Goal: Task Accomplishment & Management: Use online tool/utility

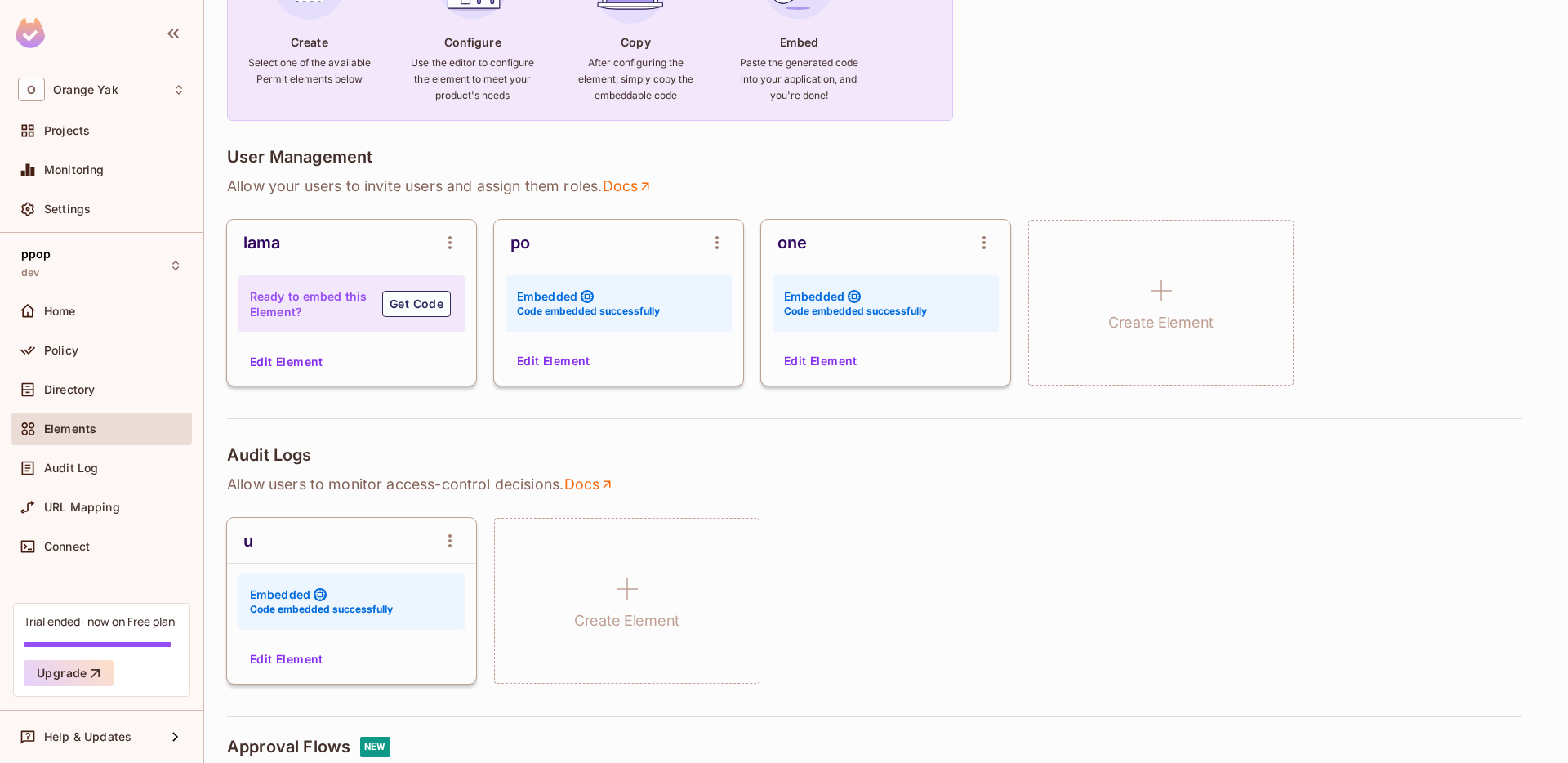
scroll to position [219, 0]
click at [288, 362] on button "Edit Element" at bounding box center [286, 361] width 86 height 26
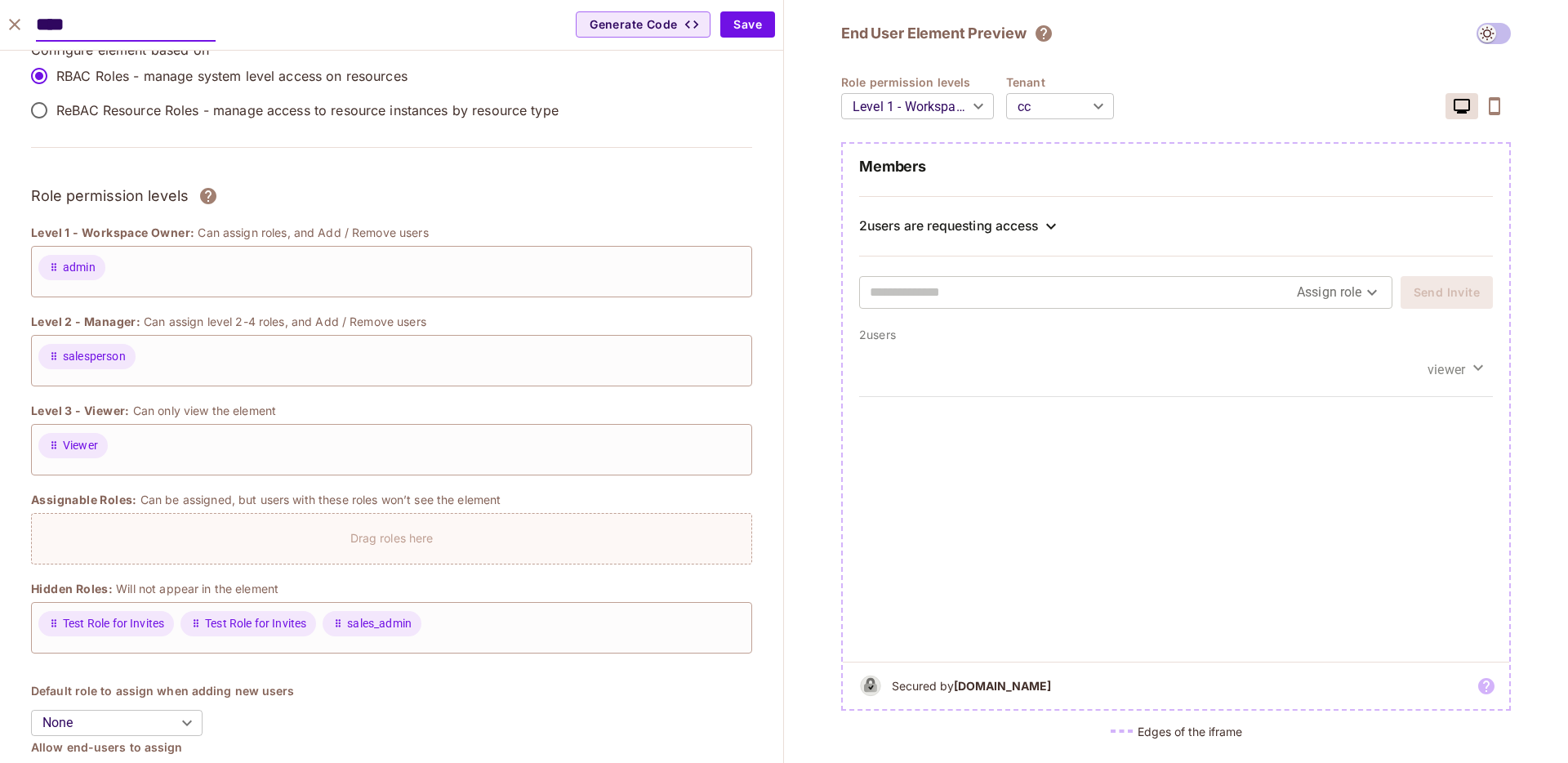
scroll to position [0, 0]
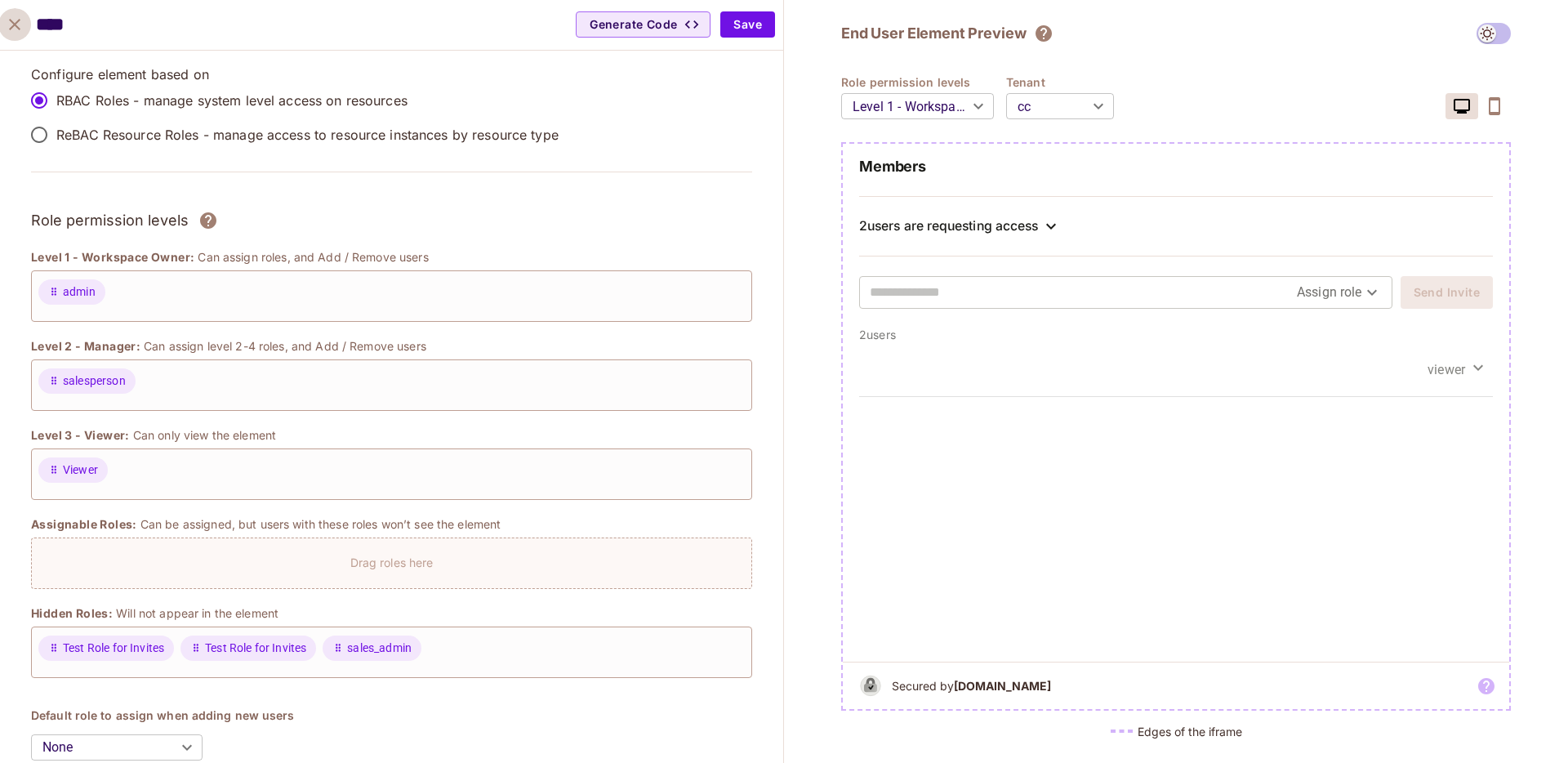
click at [16, 13] on button "close" at bounding box center [14, 24] width 32 height 32
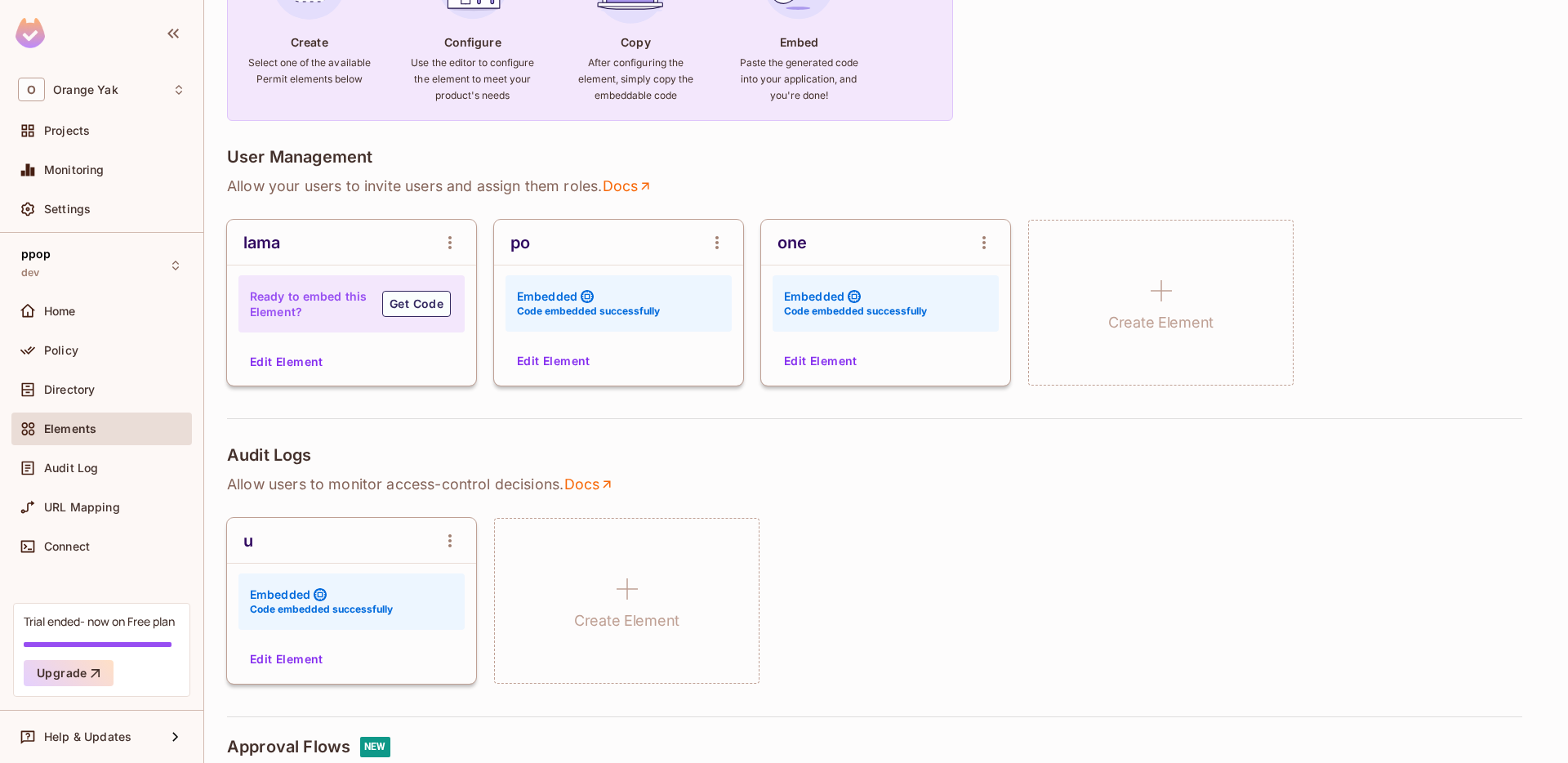
click at [593, 366] on button "Edit Element" at bounding box center [554, 361] width 86 height 26
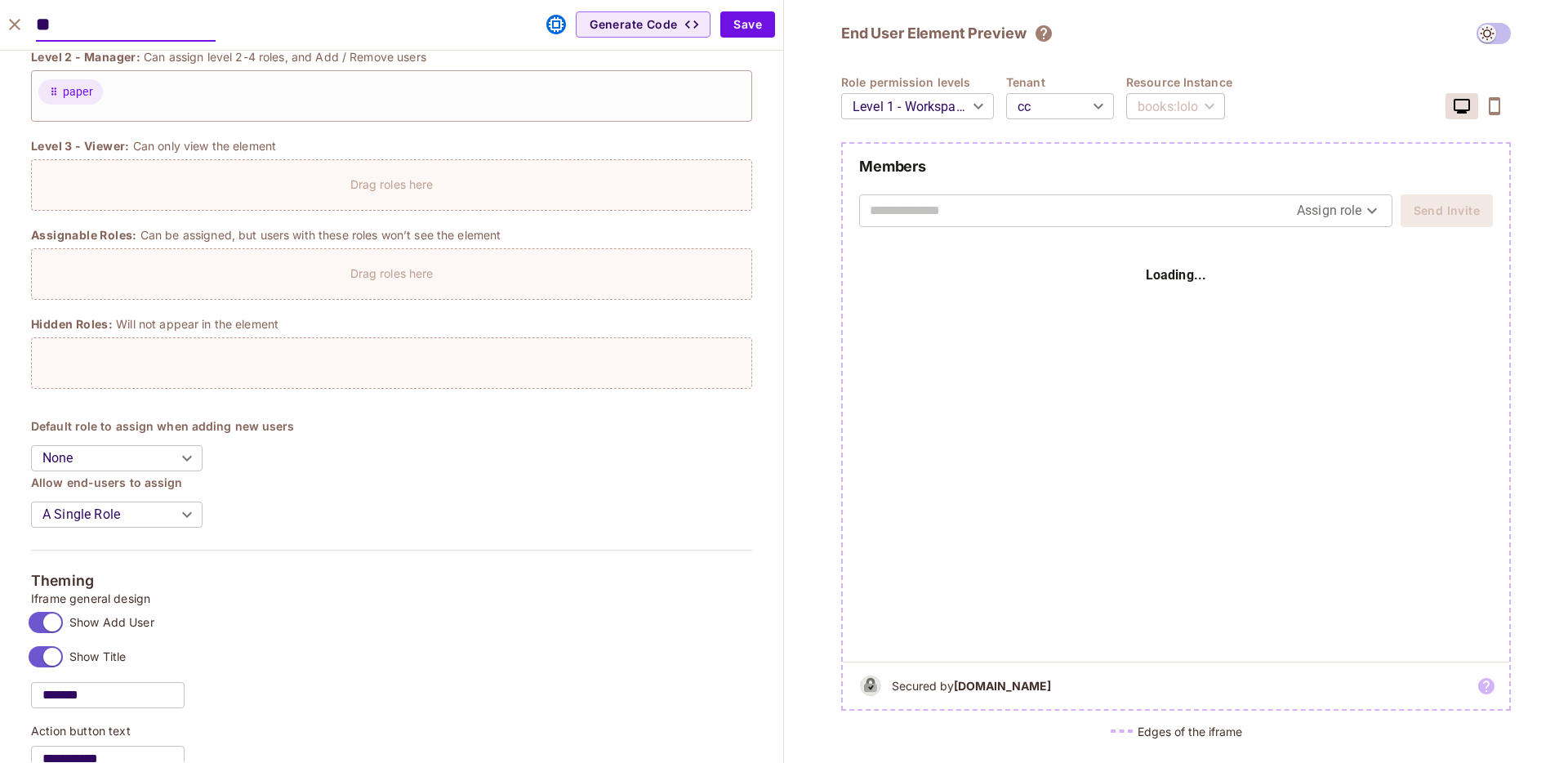
scroll to position [409, 0]
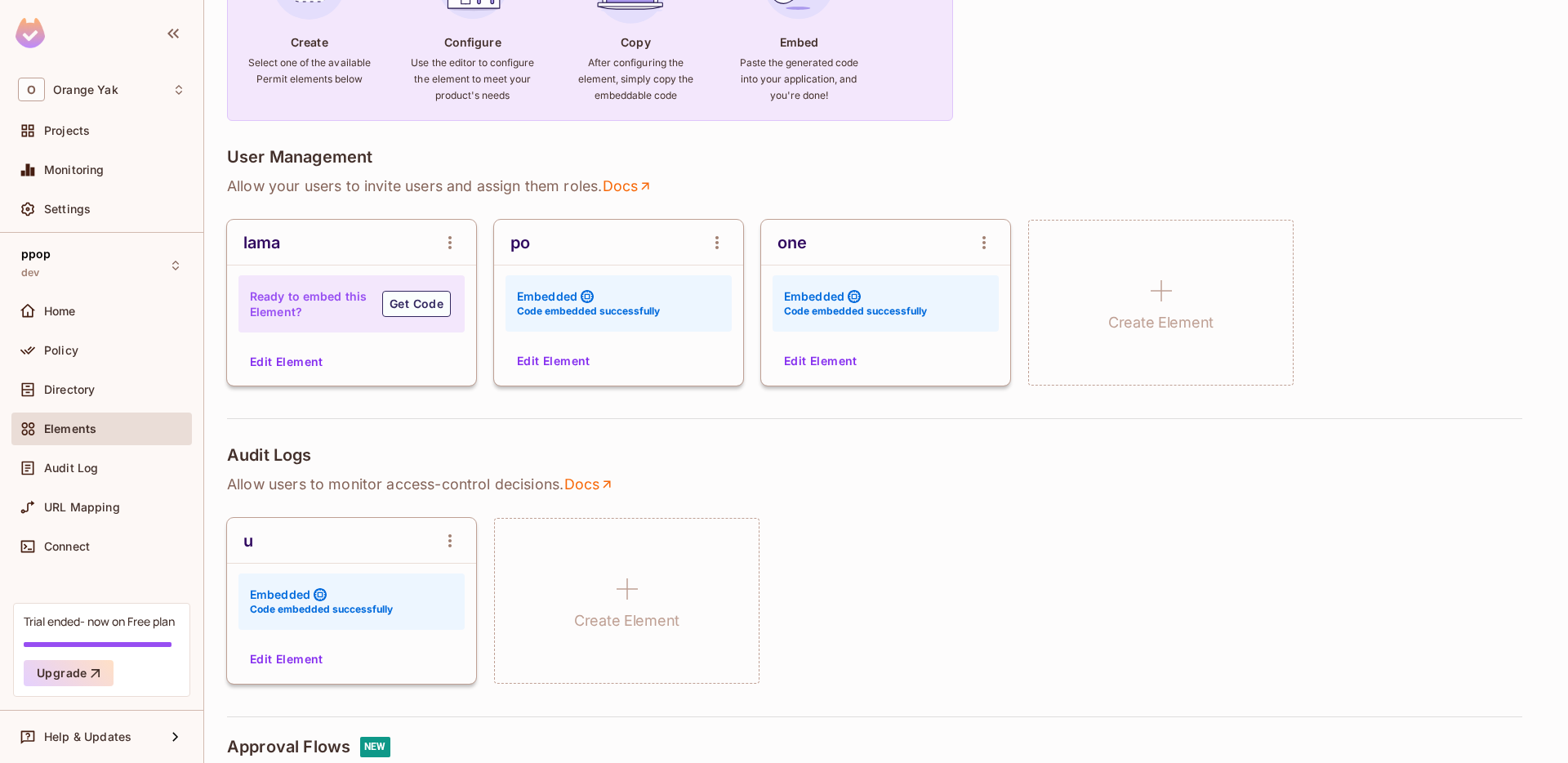
click at [847, 353] on button "Edit Element" at bounding box center [820, 361] width 86 height 26
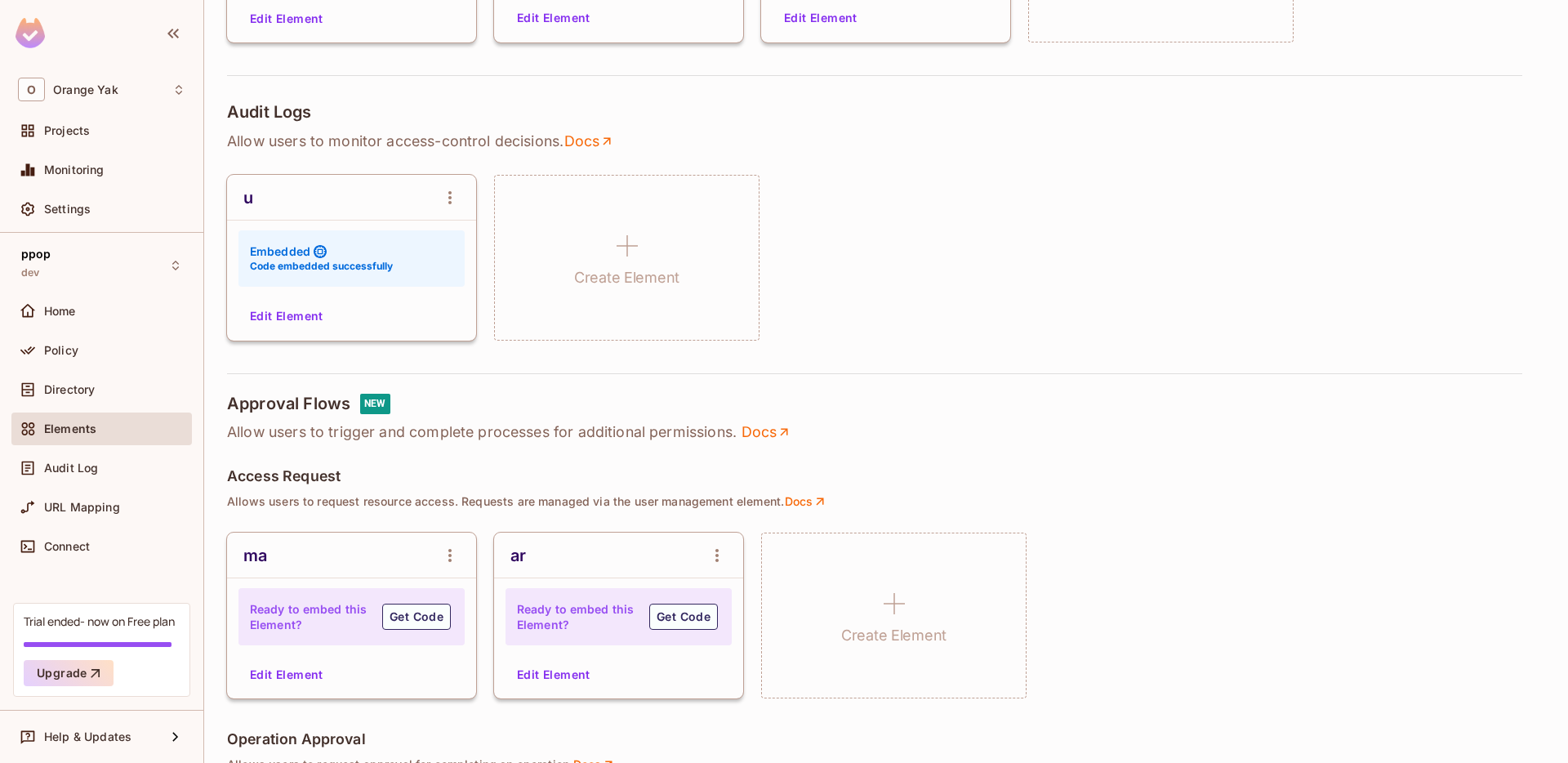
scroll to position [435, 0]
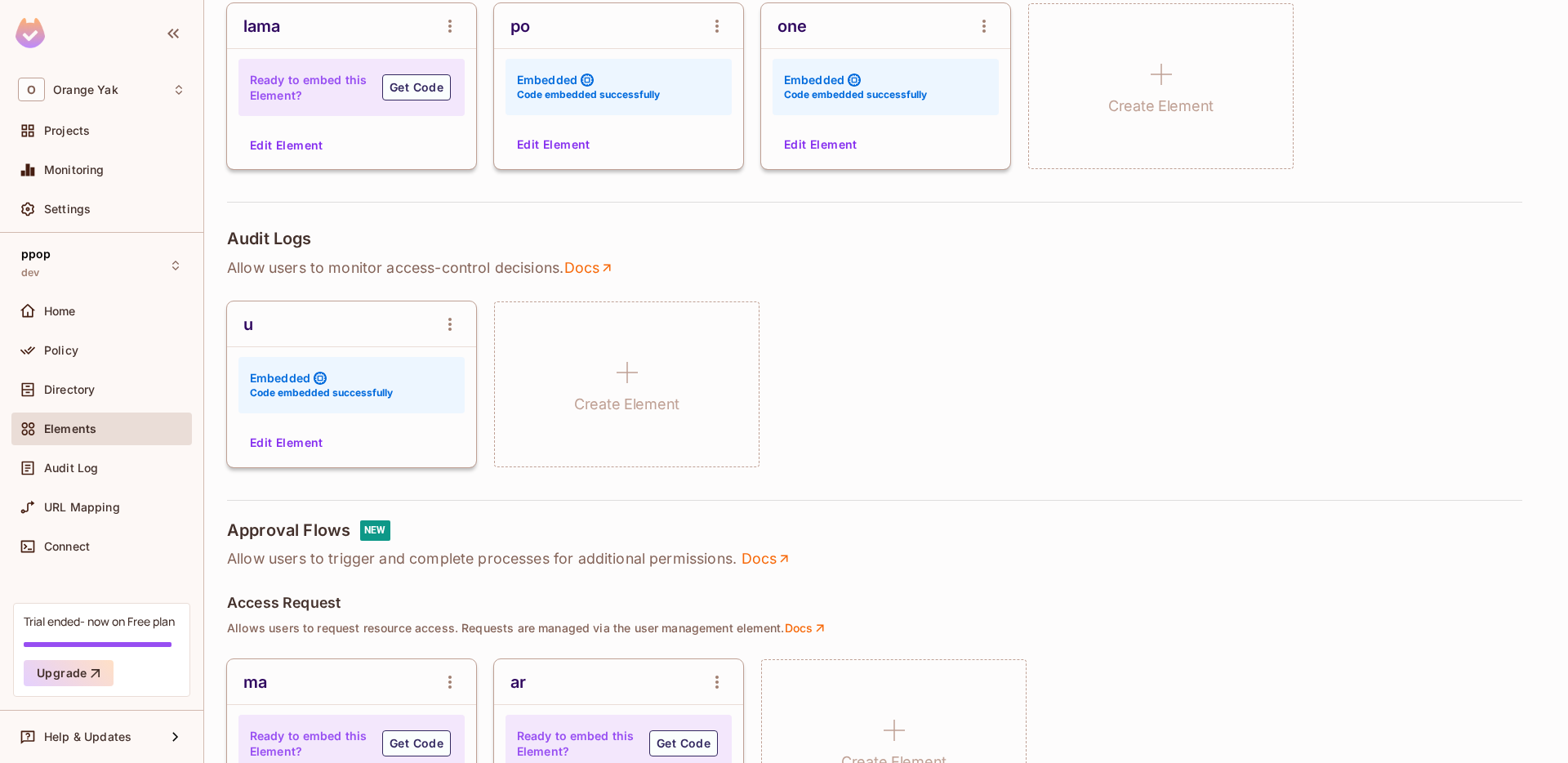
click at [303, 139] on button "Edit Element" at bounding box center [286, 145] width 86 height 26
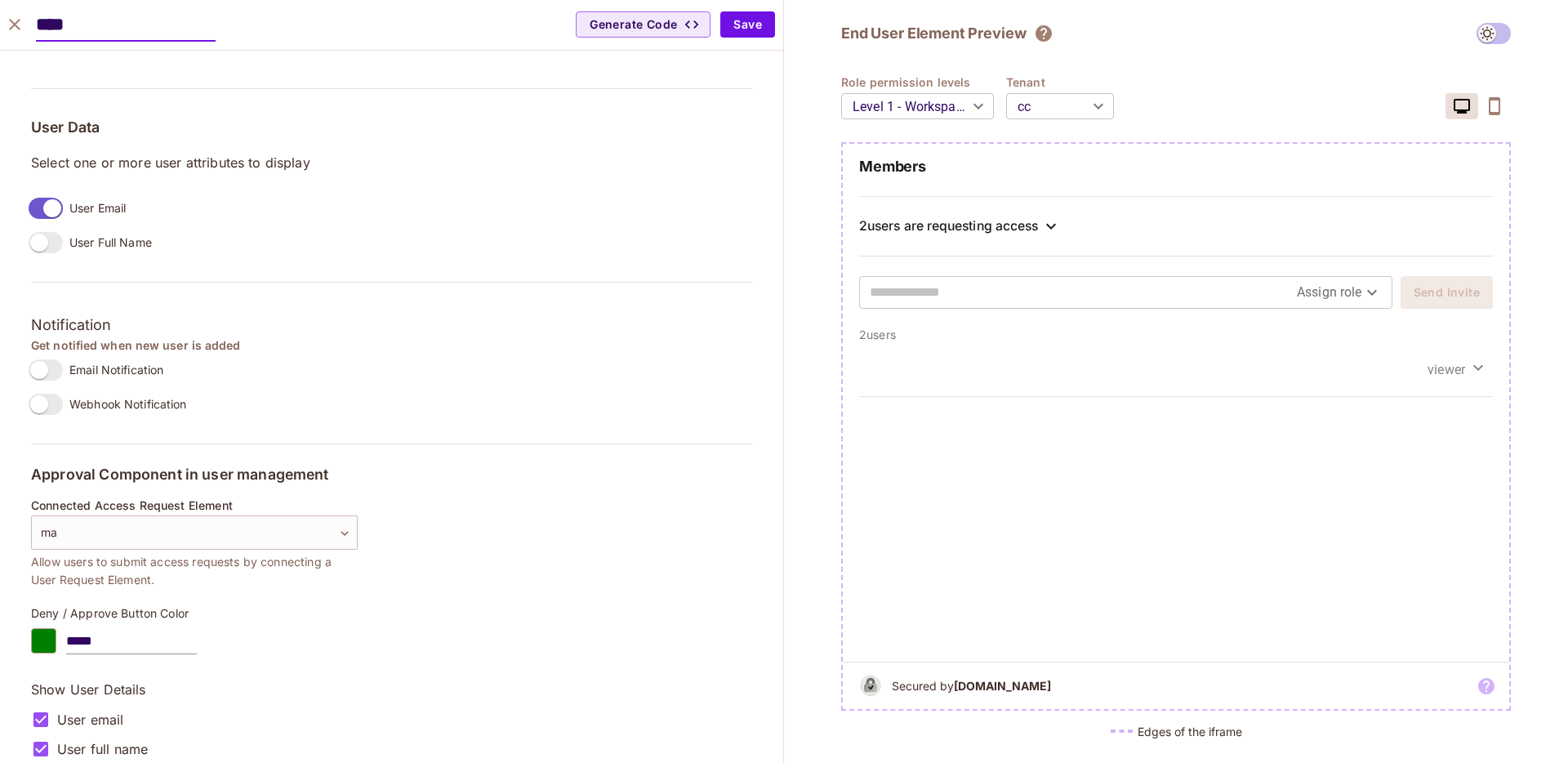
scroll to position [1294, 0]
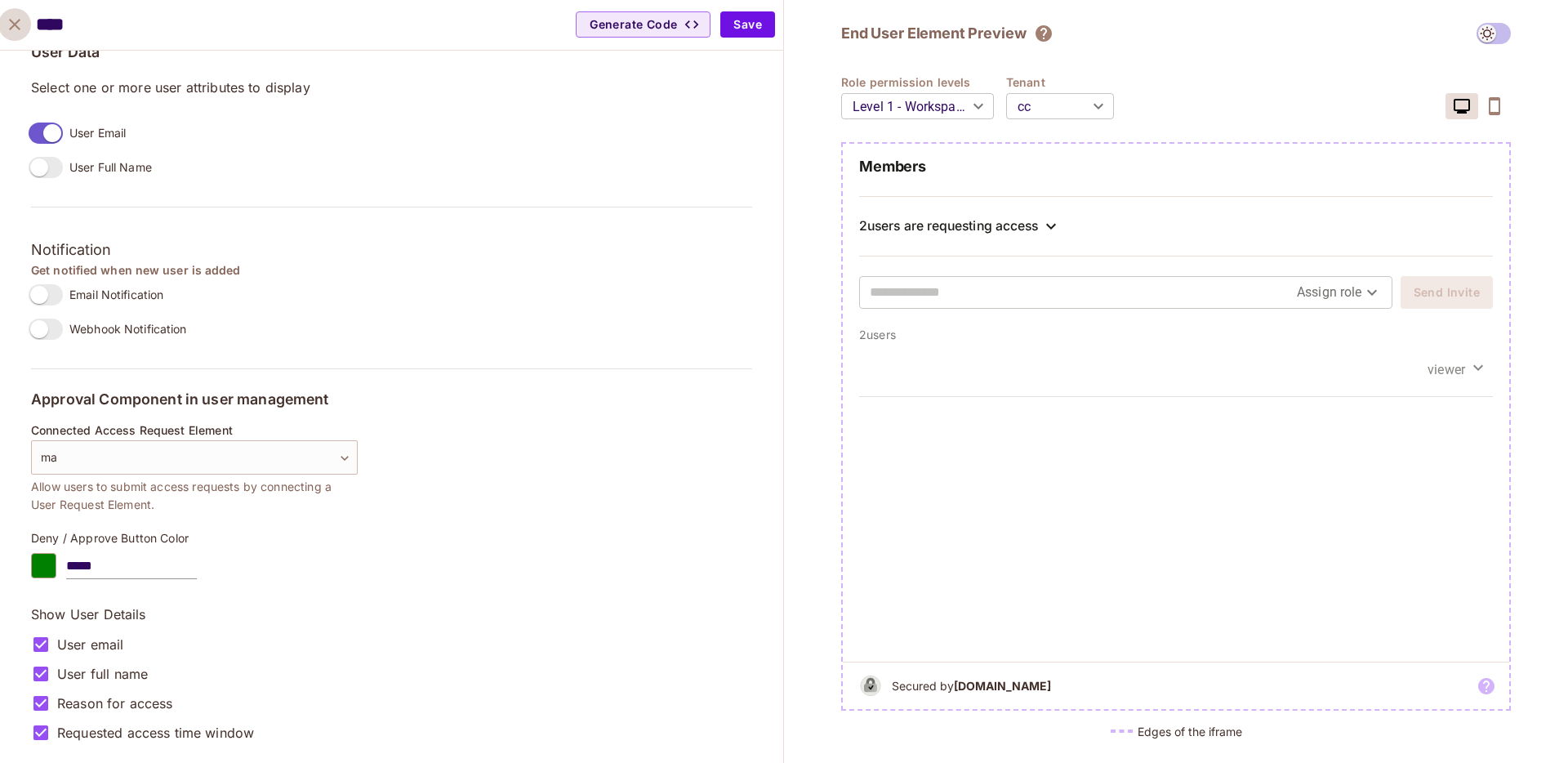
click at [19, 27] on icon "close" at bounding box center [14, 24] width 20 height 20
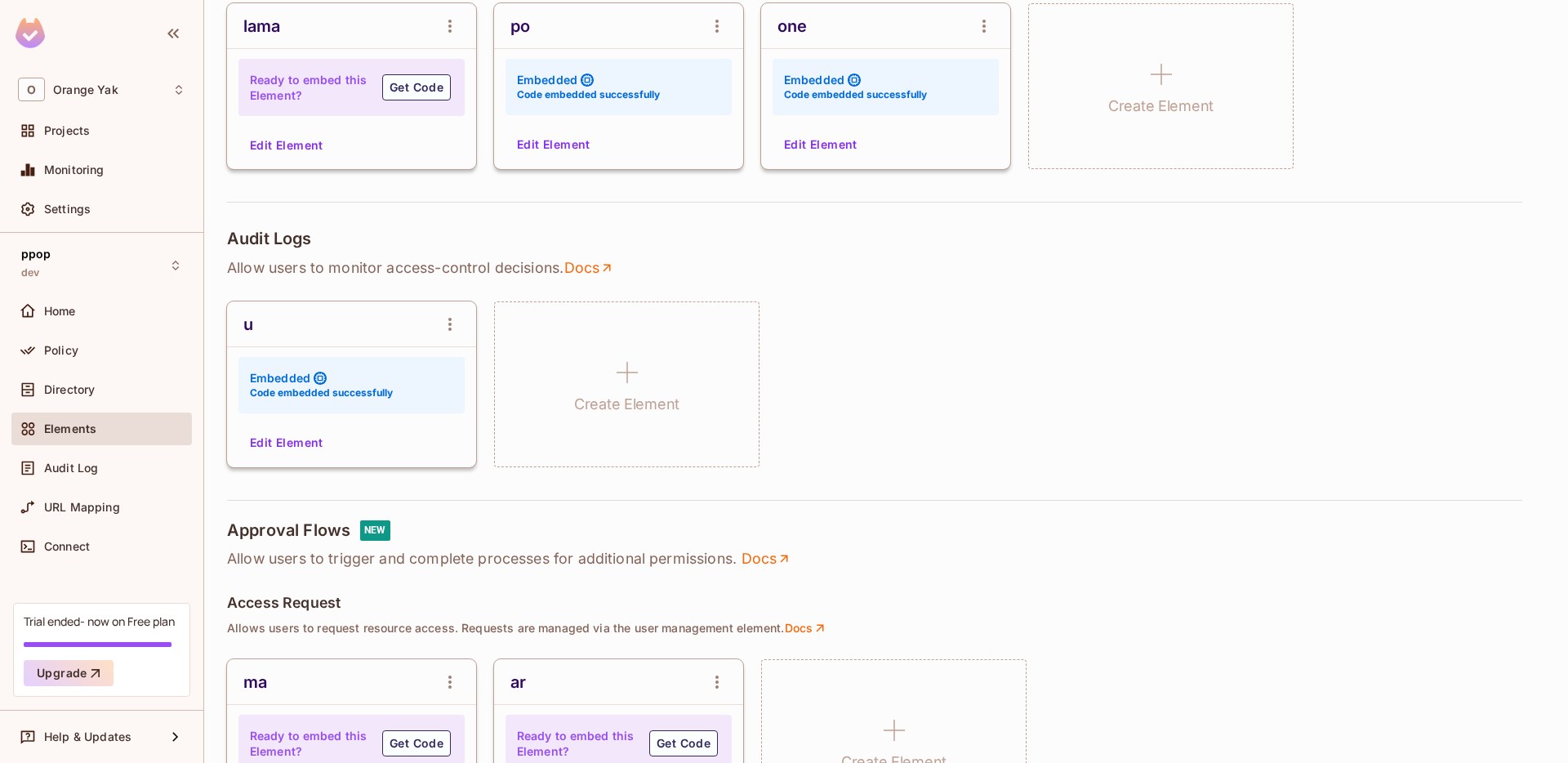
scroll to position [0, 0]
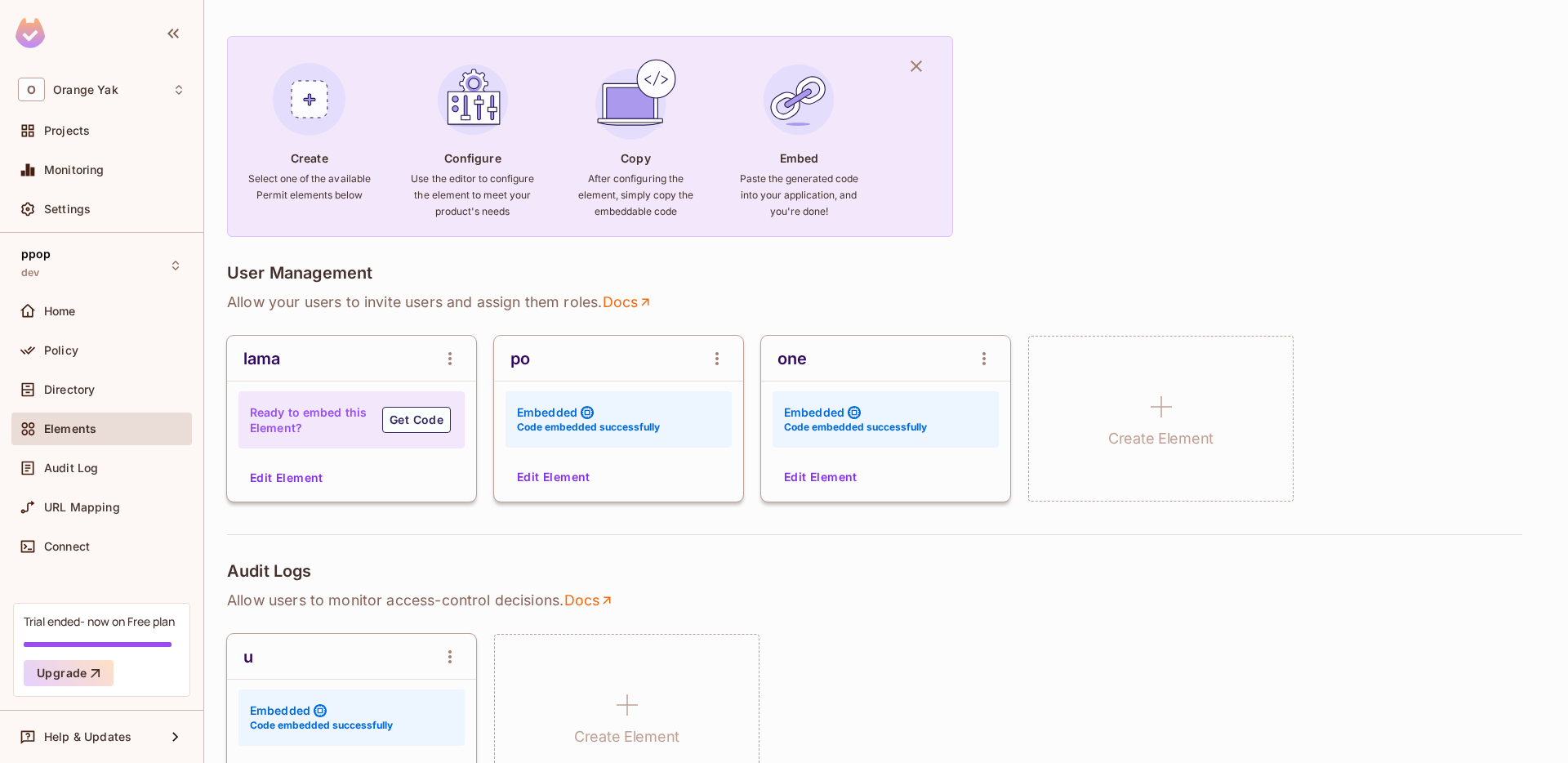
click at [548, 476] on button "Edit Element" at bounding box center [554, 477] width 86 height 26
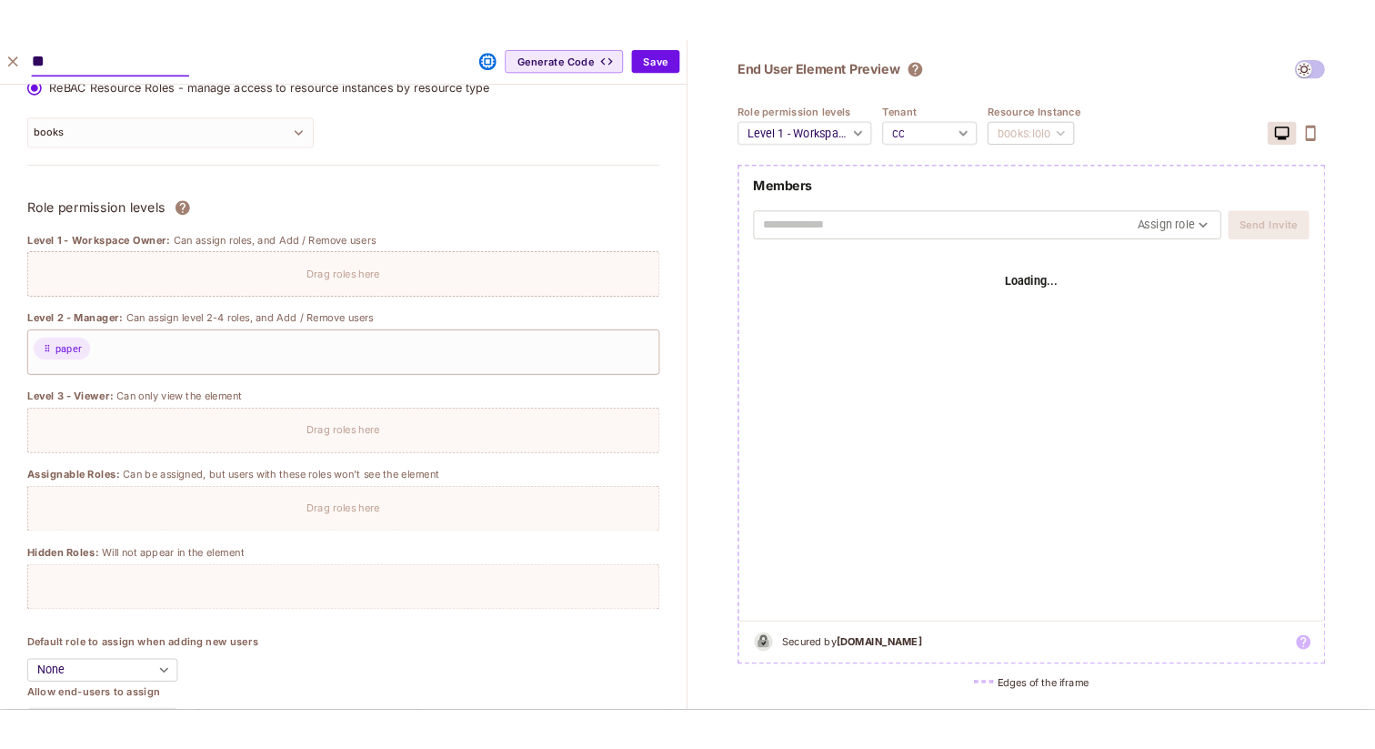
scroll to position [0, 0]
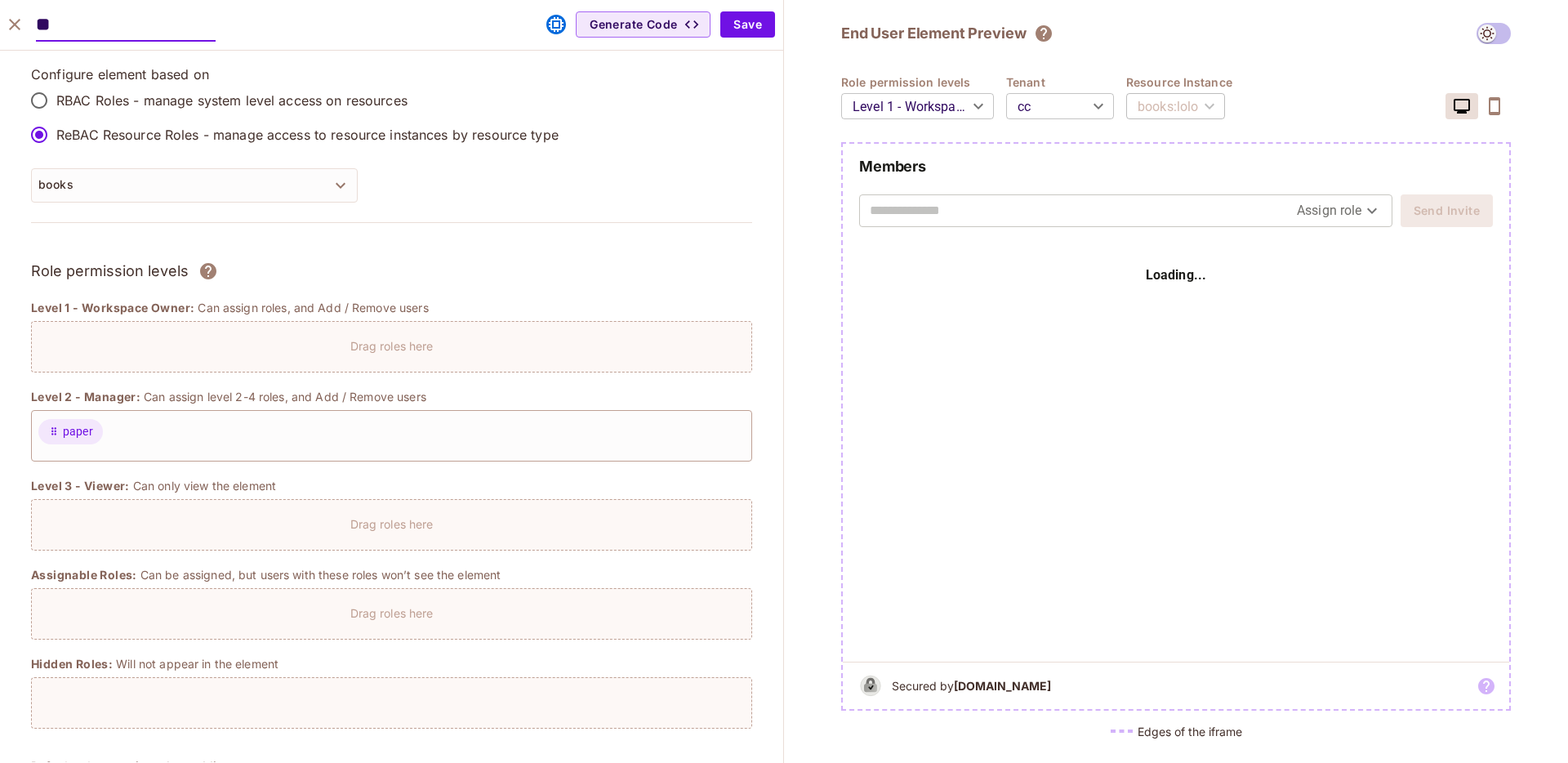
click at [16, 24] on icon "close" at bounding box center [14, 24] width 20 height 20
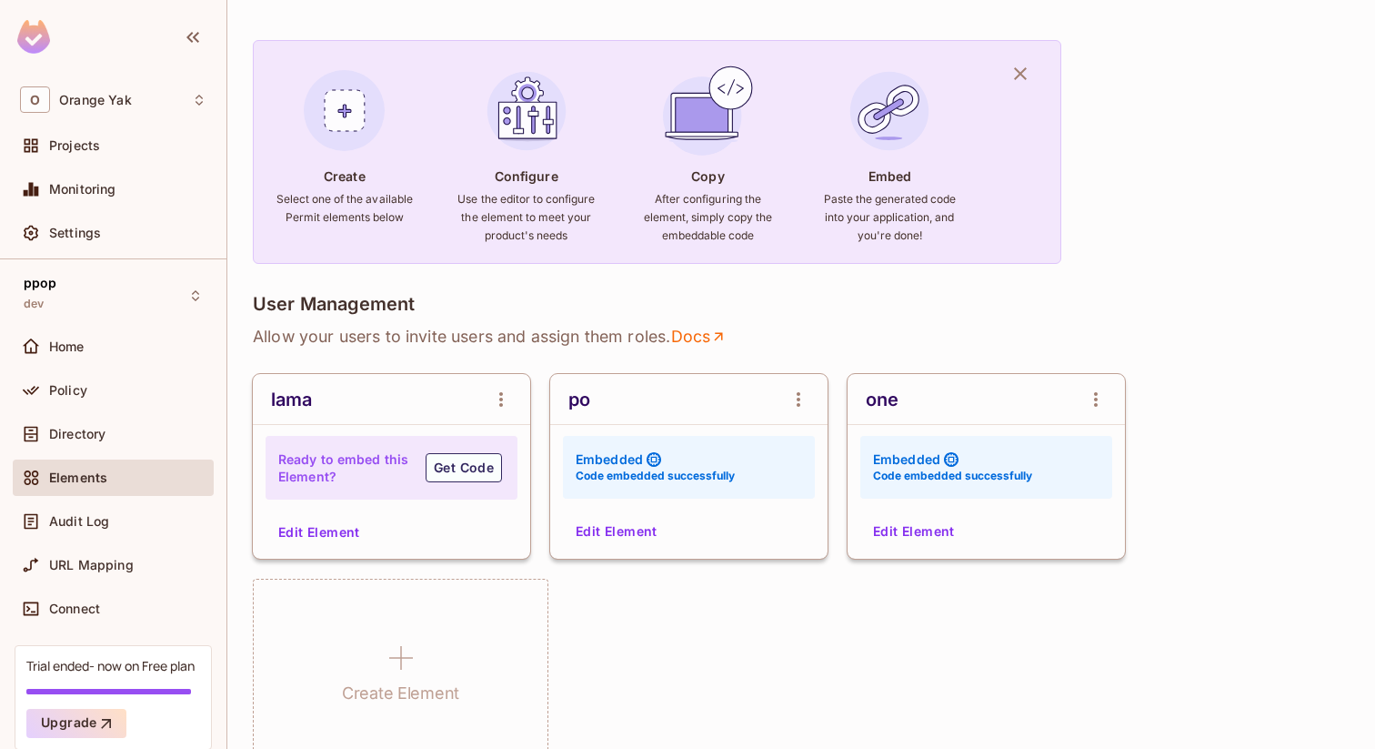
scroll to position [115, 0]
click at [138, 95] on div "O Orange Yak" at bounding box center [113, 99] width 186 height 26
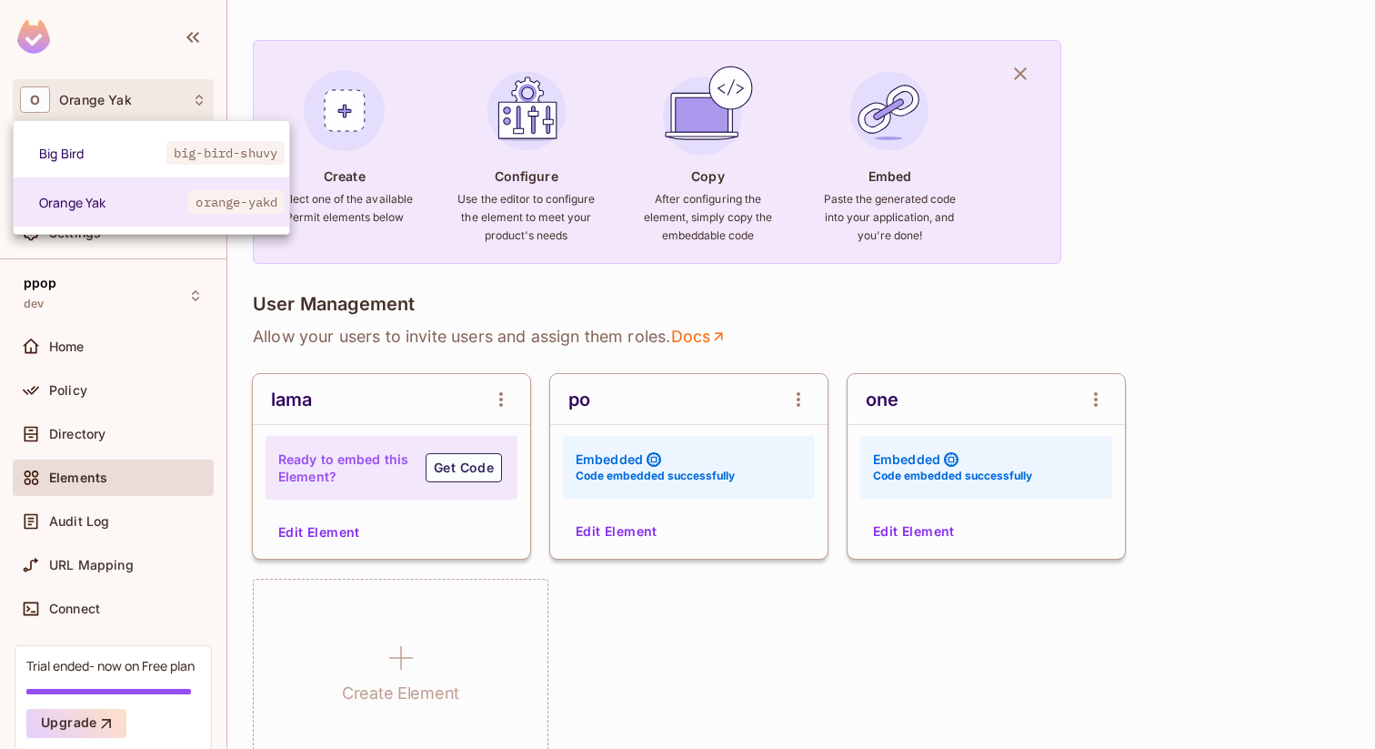
click at [138, 95] on div at bounding box center [687, 374] width 1375 height 749
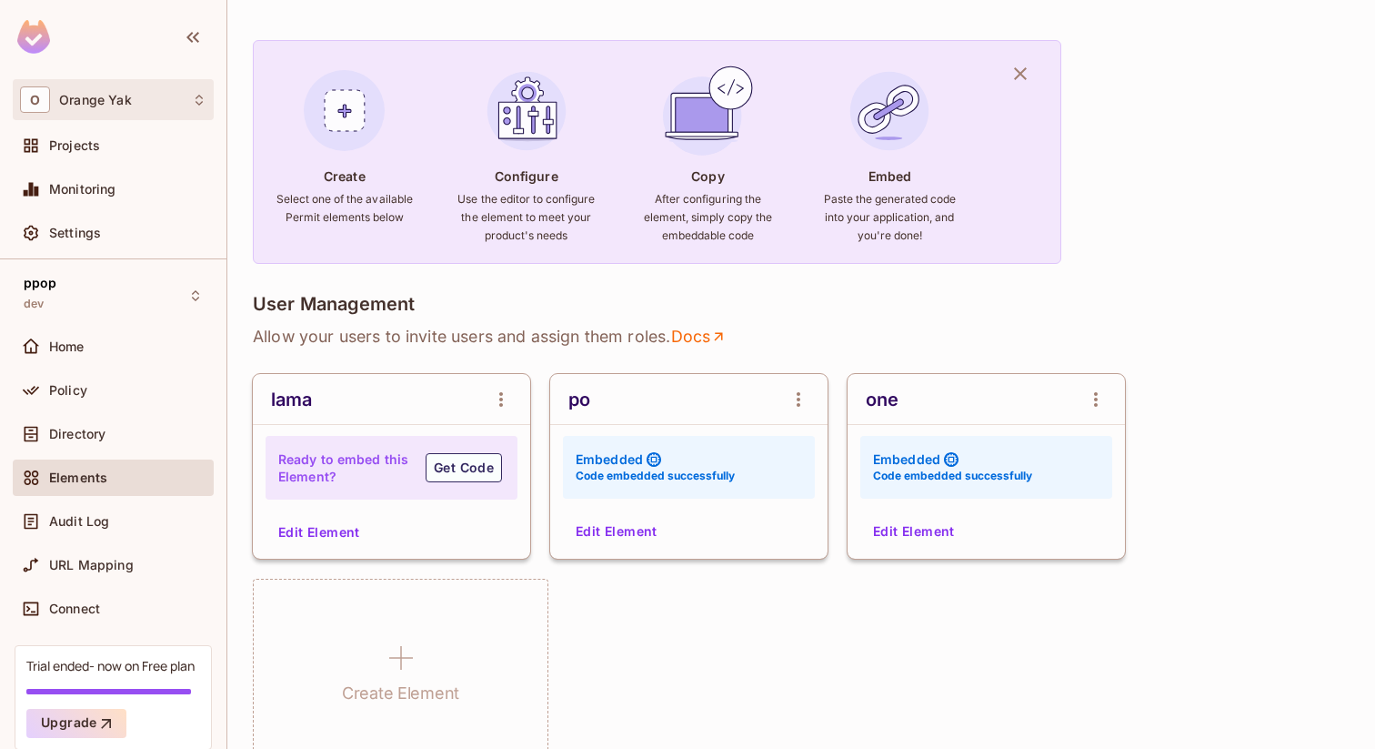
click at [138, 95] on div "O Orange Yak" at bounding box center [113, 99] width 186 height 26
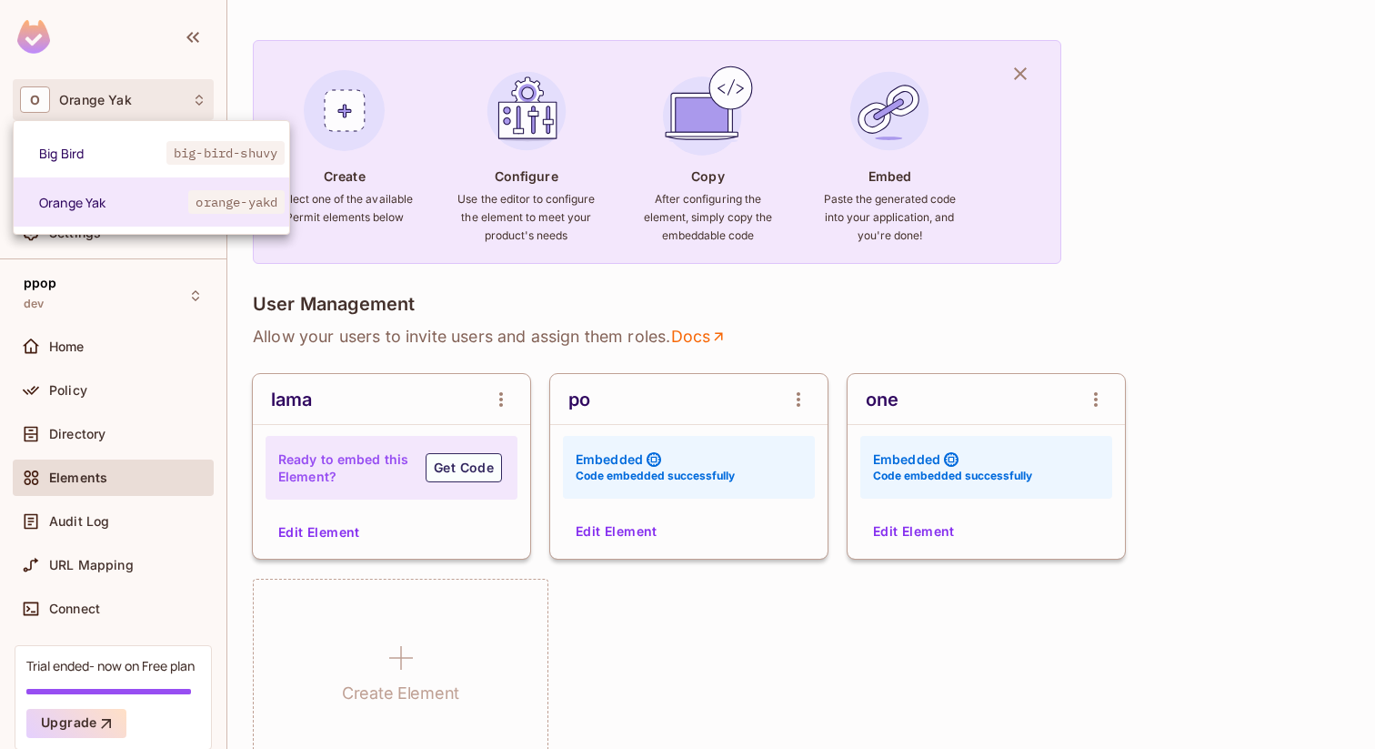
click at [138, 95] on div at bounding box center [687, 374] width 1375 height 749
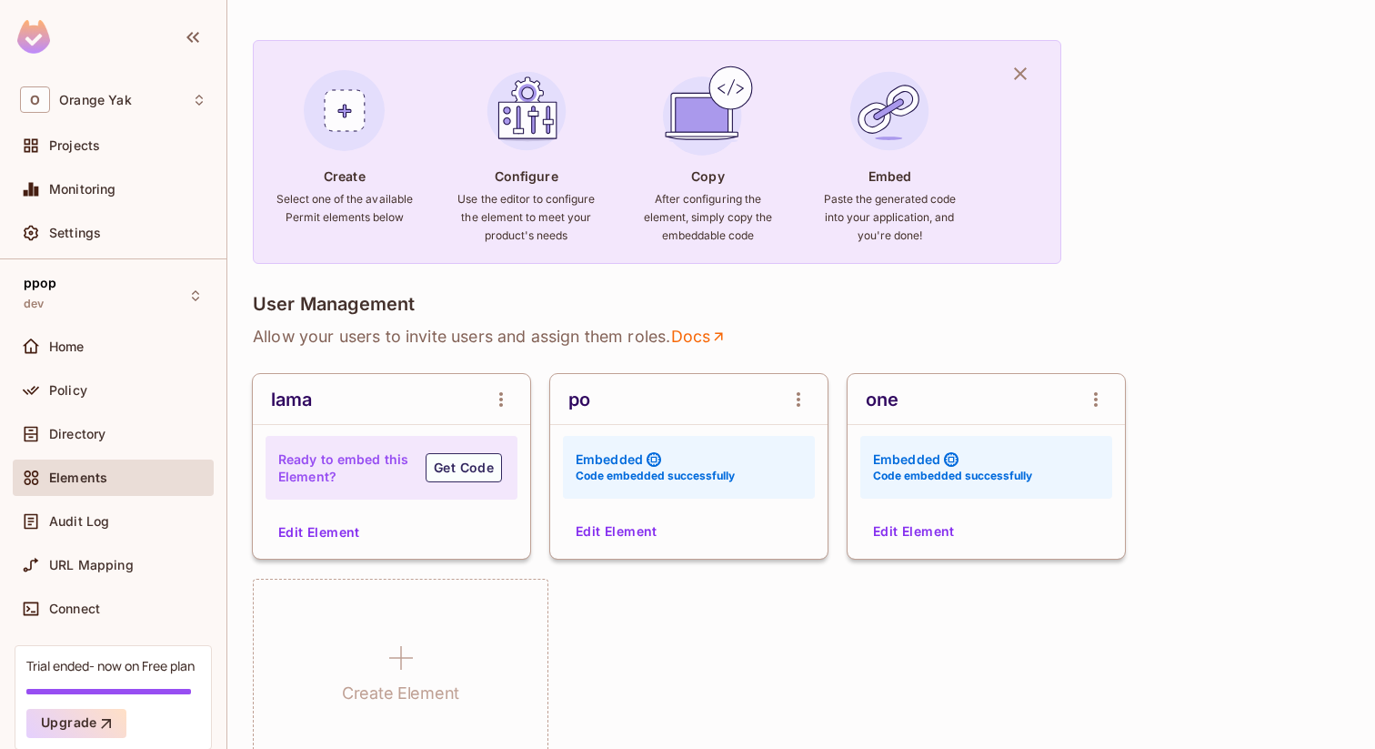
scroll to position [0, 0]
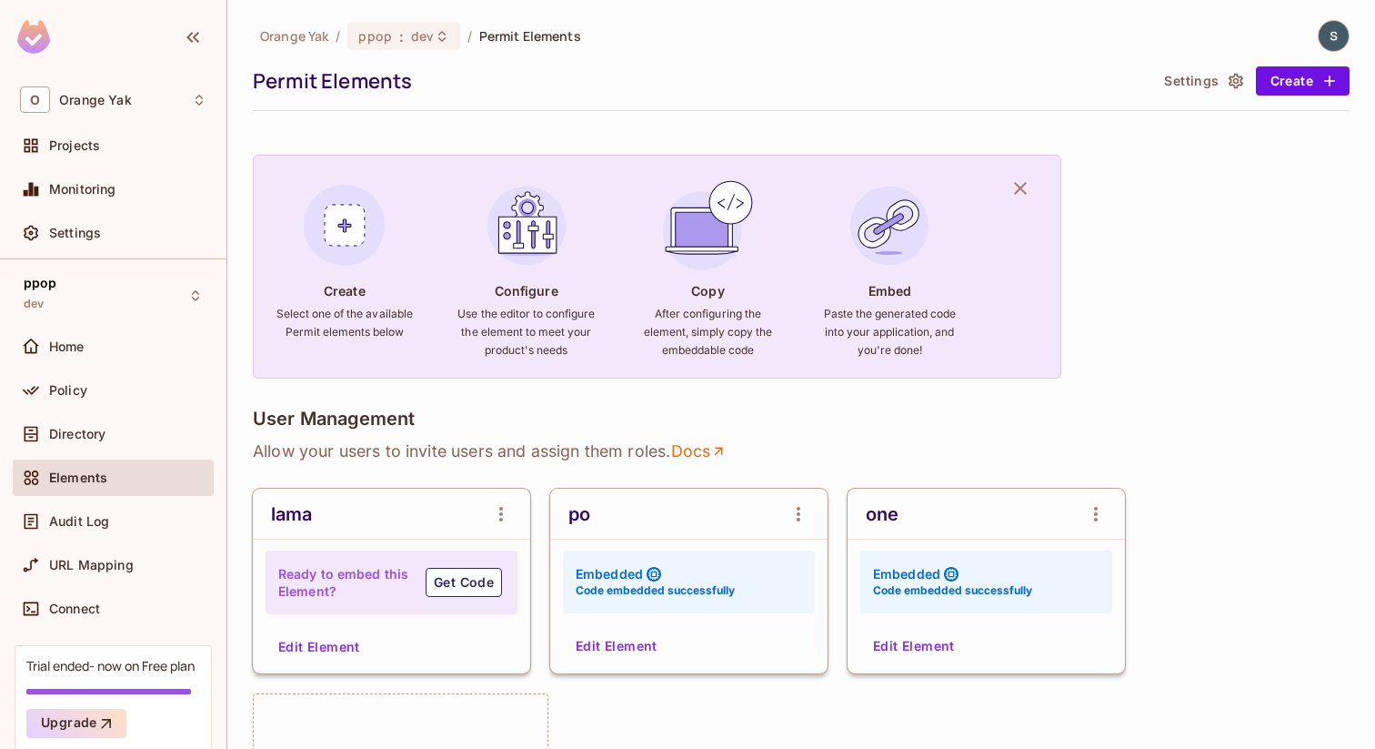
click at [1339, 33] on img at bounding box center [1334, 36] width 30 height 30
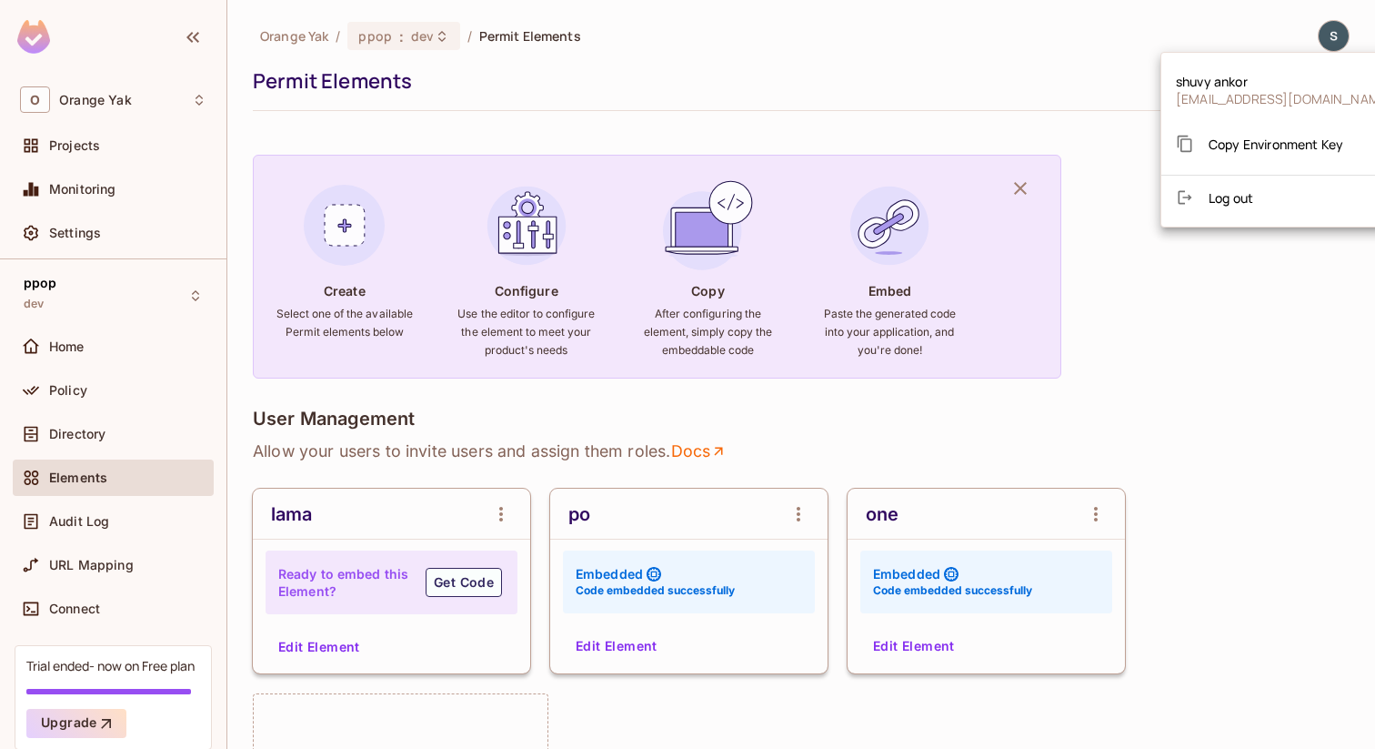
click at [1286, 141] on span "Copy Environment Key" at bounding box center [1276, 144] width 135 height 17
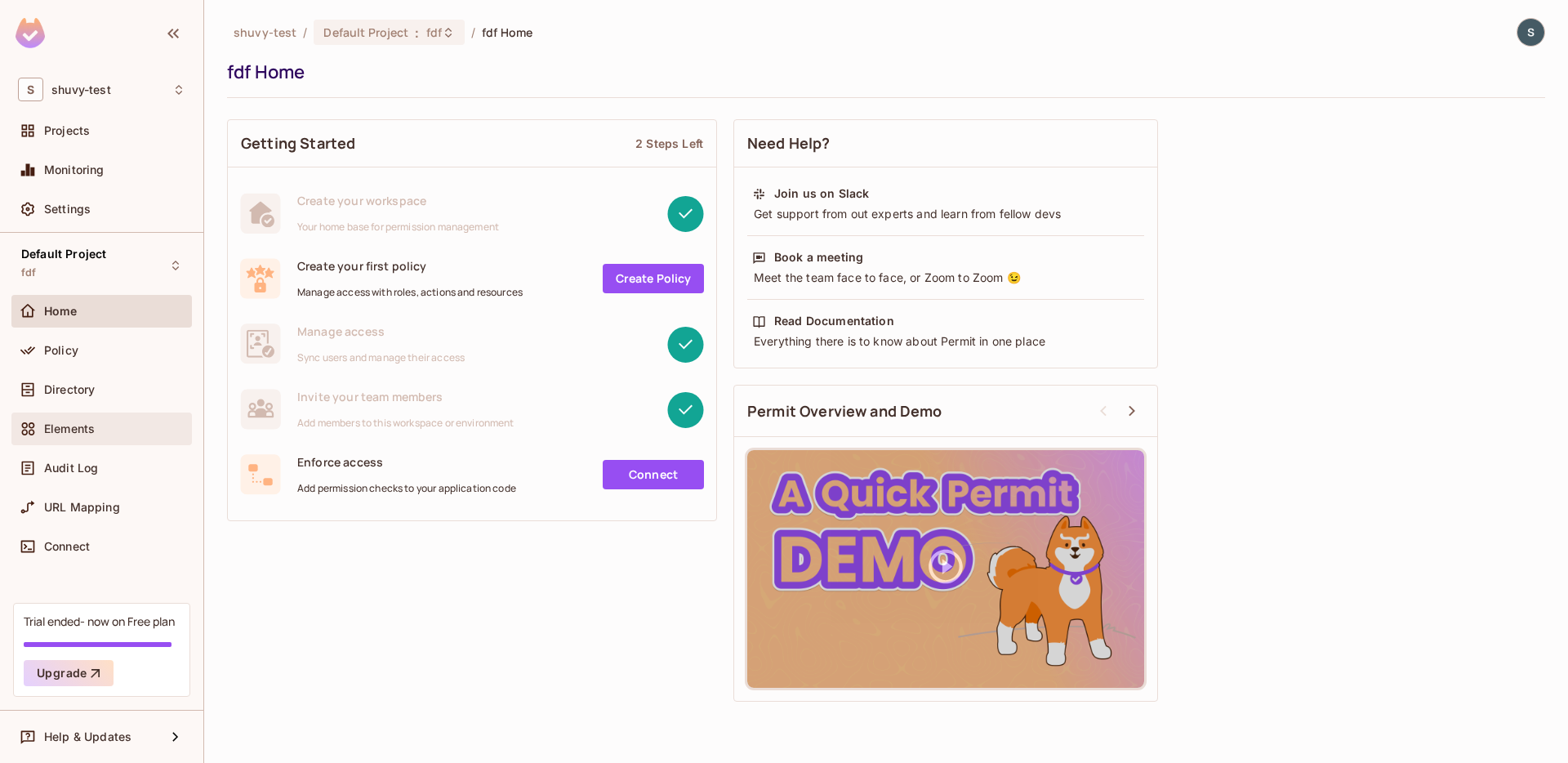
click at [162, 438] on div "Elements" at bounding box center [101, 428] width 180 height 32
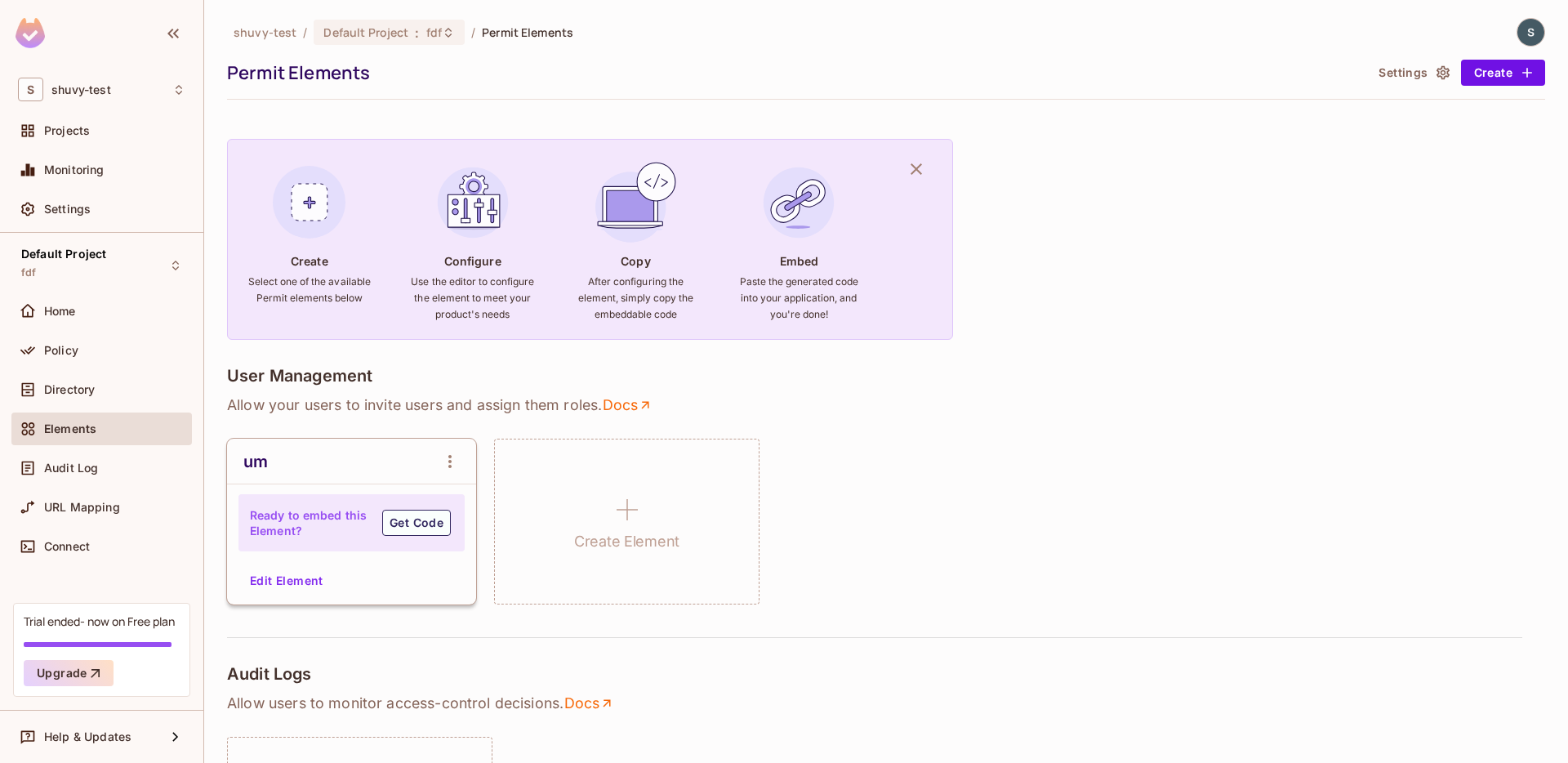
click at [286, 578] on button "Edit Element" at bounding box center [286, 580] width 86 height 26
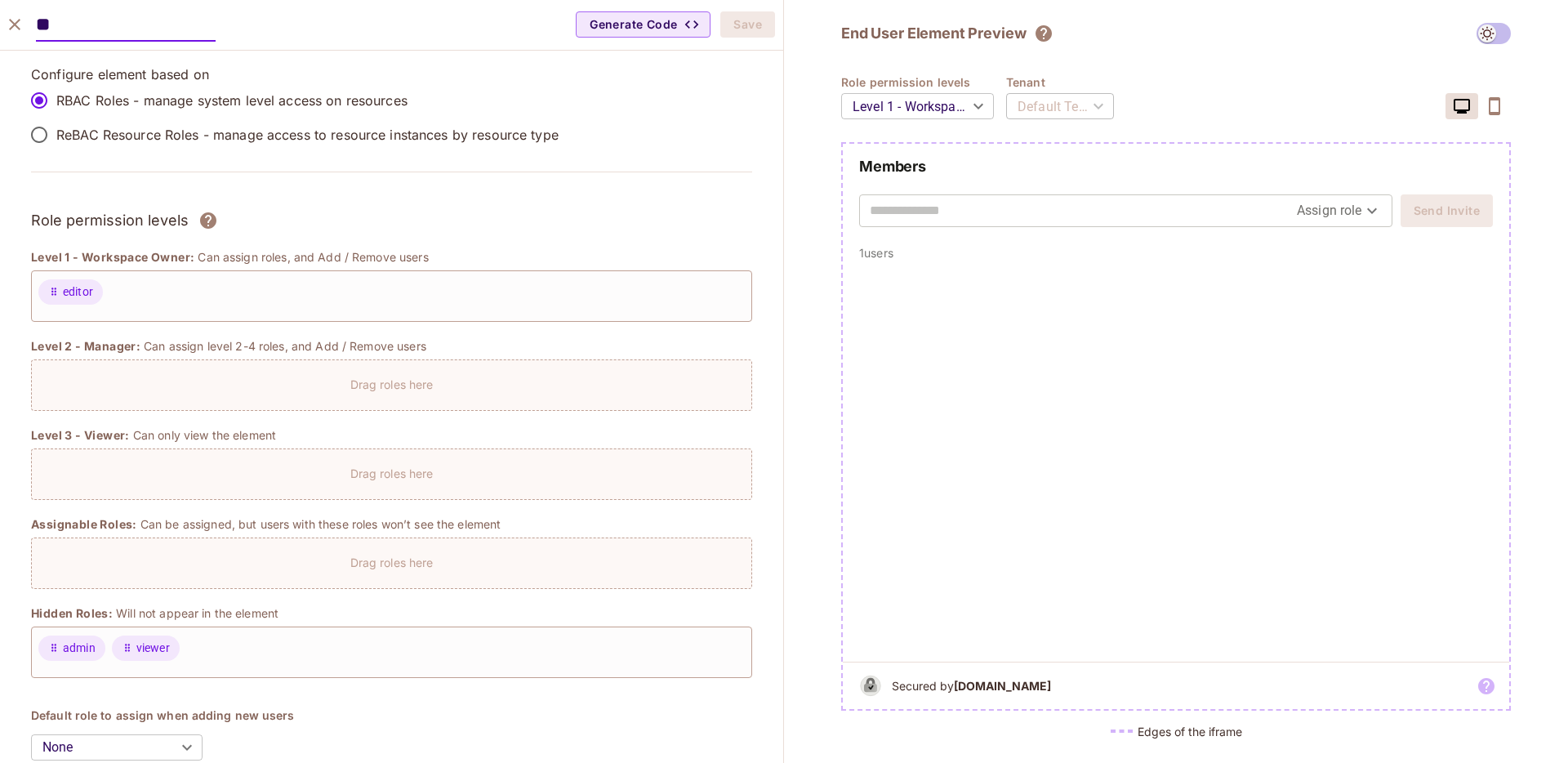
click at [15, 25] on icon "close" at bounding box center [14, 24] width 12 height 12
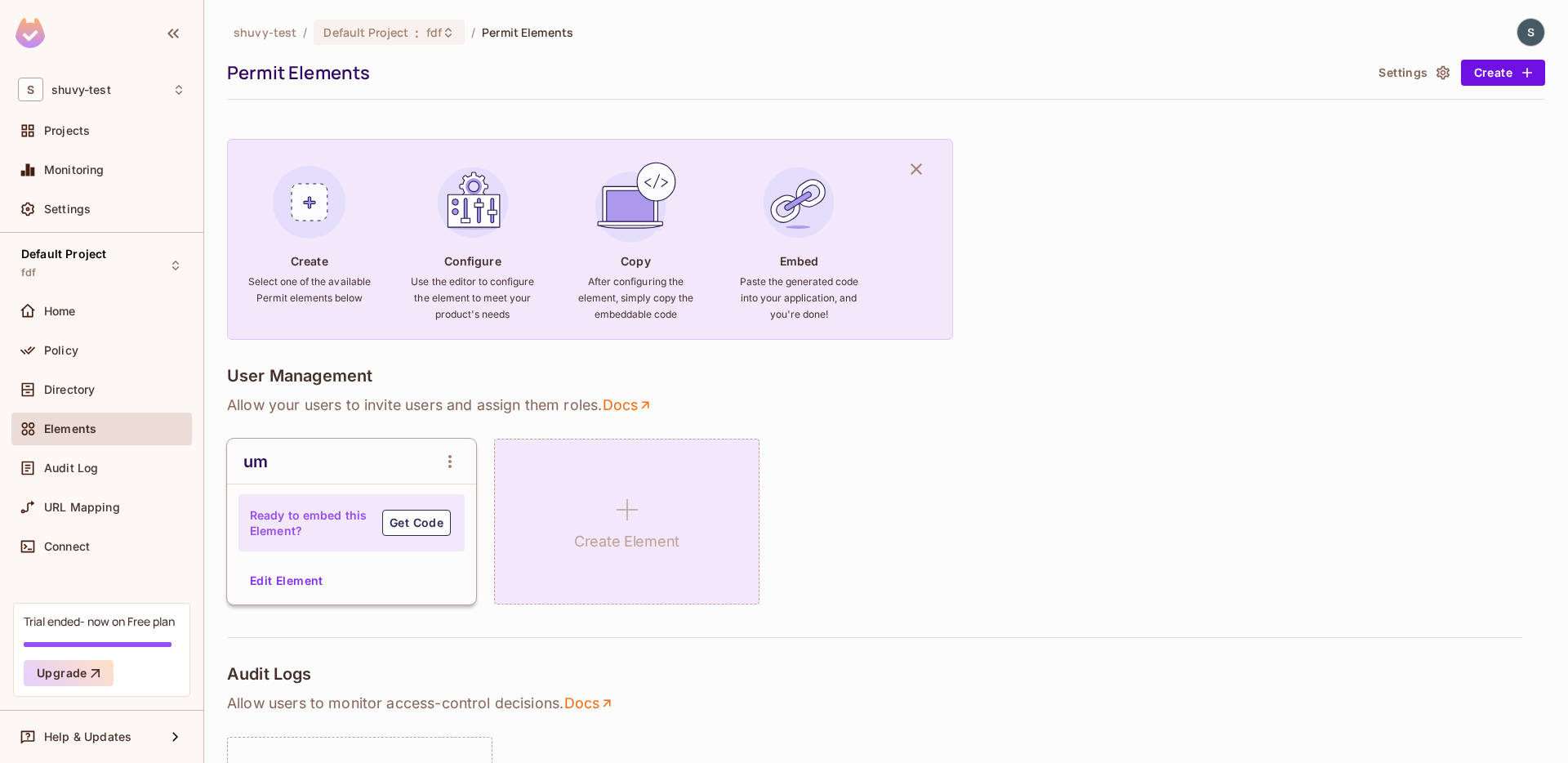
click at [606, 529] on h1 "Create Element" at bounding box center [626, 540] width 105 height 24
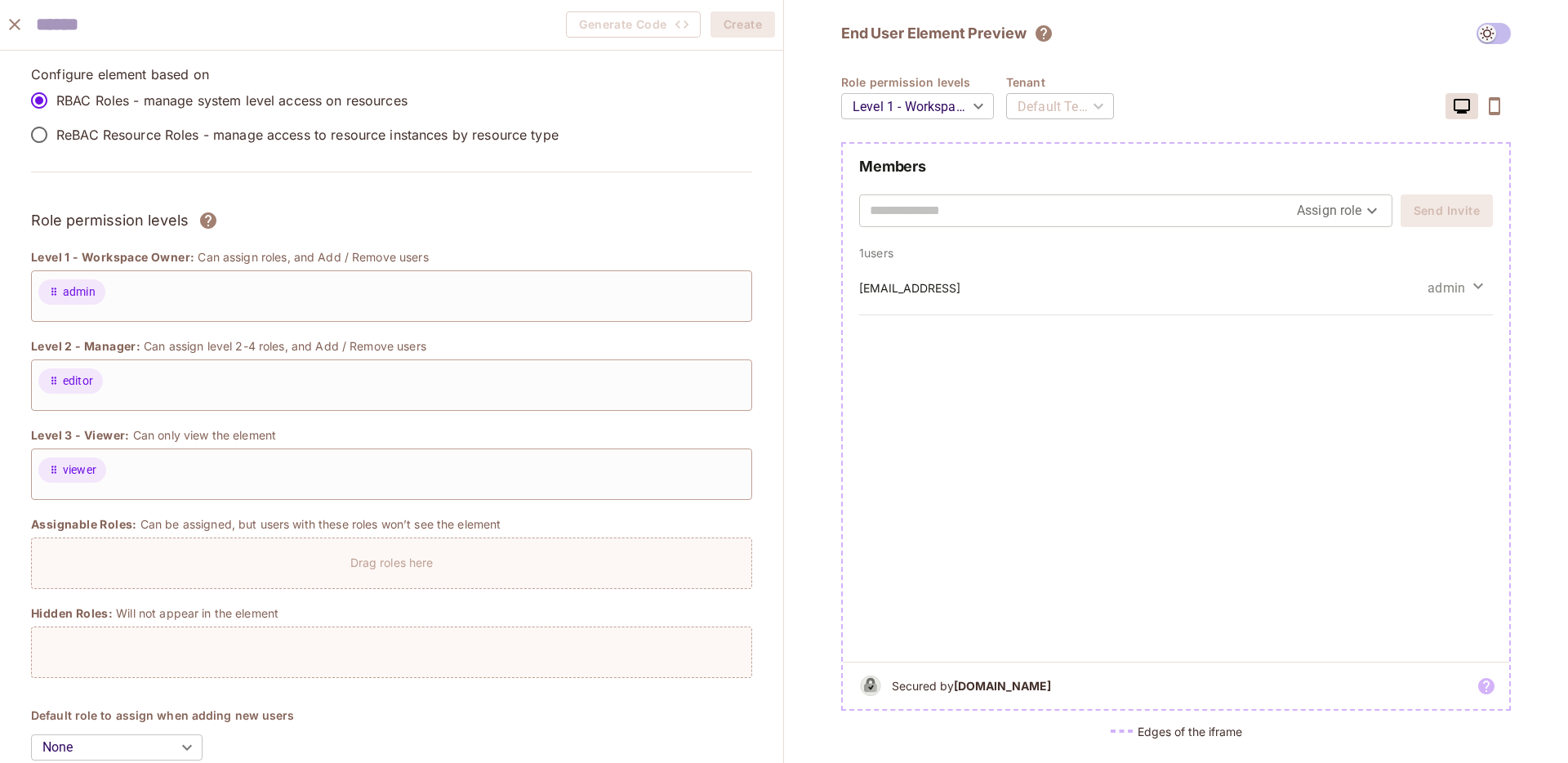
click at [197, 31] on input "text" at bounding box center [126, 24] width 180 height 33
type input "****"
click at [741, 26] on button "Create" at bounding box center [742, 24] width 65 height 26
